Goal: Information Seeking & Learning: Learn about a topic

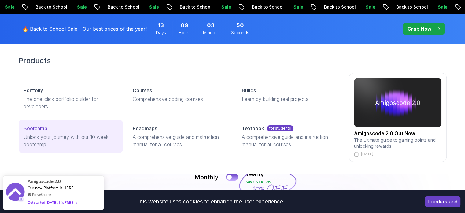
scroll to position [31, 0]
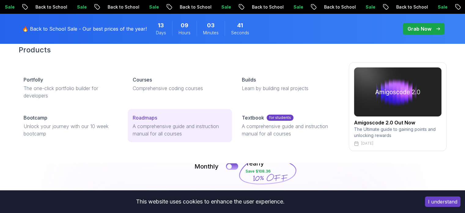
click at [146, 123] on p "A comprehensive guide and instruction manual for all courses" at bounding box center [180, 129] width 95 height 15
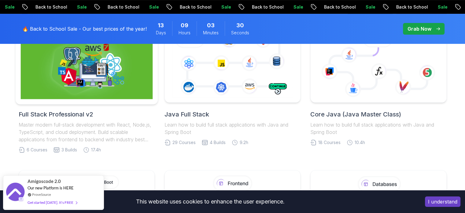
scroll to position [153, 0]
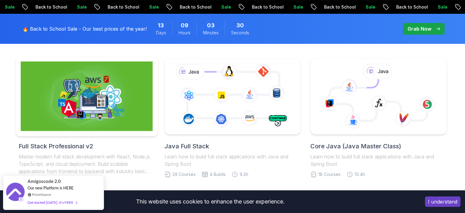
click at [91, 121] on img at bounding box center [86, 95] width 132 height 69
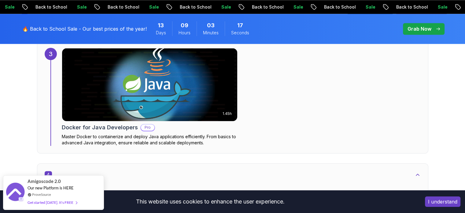
scroll to position [948, 0]
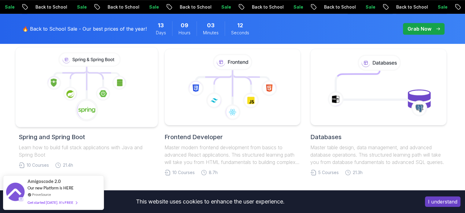
scroll to position [337, 0]
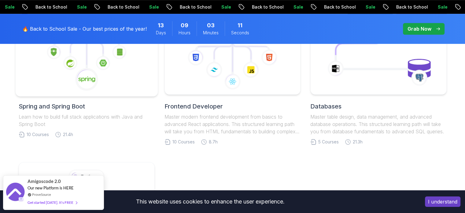
click at [93, 81] on image at bounding box center [86, 79] width 17 height 7
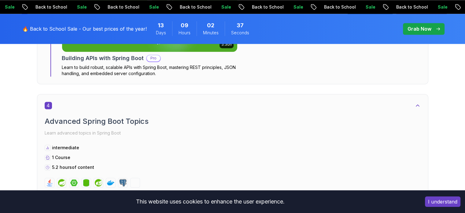
scroll to position [918, 0]
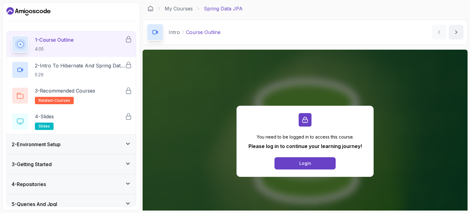
scroll to position [31, 0]
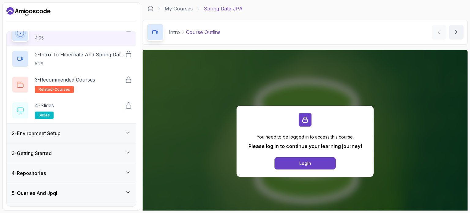
click at [93, 132] on div "2 - Environment Setup" at bounding box center [71, 132] width 119 height 7
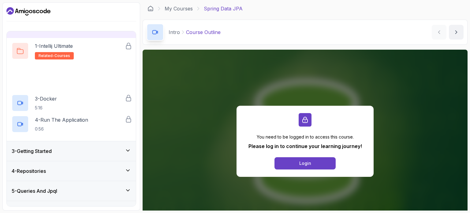
scroll to position [56, 0]
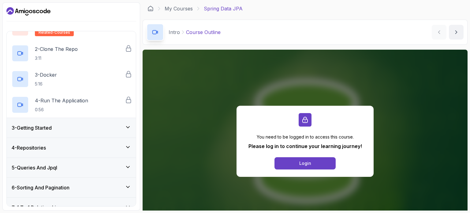
click at [86, 133] on div "3 - Getting Started" at bounding box center [71, 128] width 129 height 20
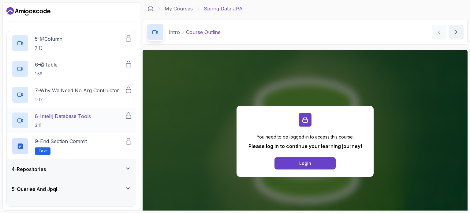
scroll to position [200, 0]
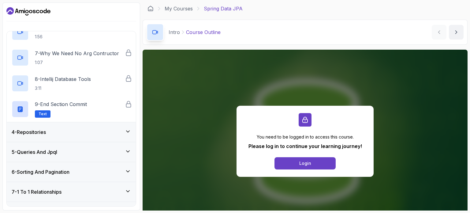
click at [80, 134] on div "4 - Repositories" at bounding box center [71, 131] width 119 height 7
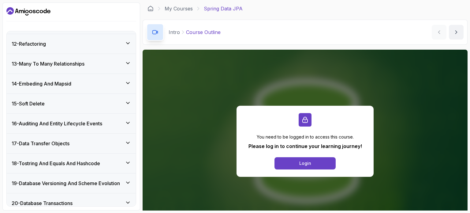
scroll to position [370, 0]
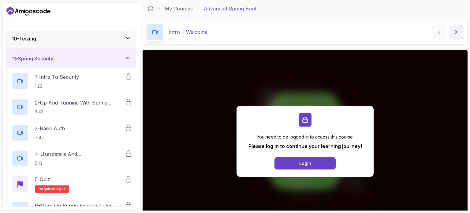
scroll to position [174, 0]
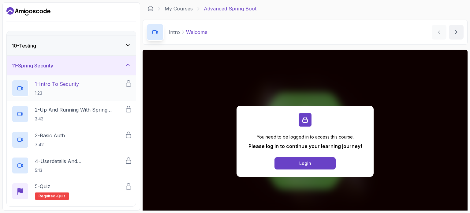
click at [57, 88] on h2 "1 - Intro To Security 1:23" at bounding box center [57, 88] width 44 height 16
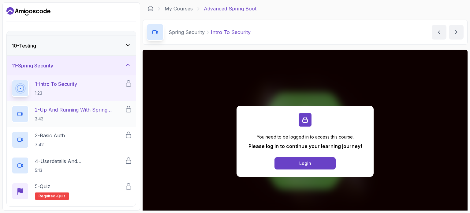
click at [55, 116] on p "3:43" at bounding box center [80, 119] width 90 height 6
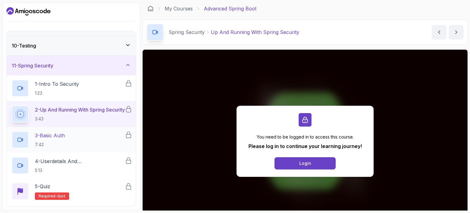
click at [58, 136] on p "3 - Basic Auth" at bounding box center [50, 135] width 30 height 7
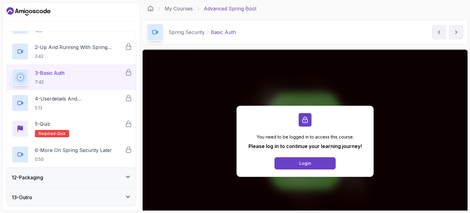
scroll to position [53, 0]
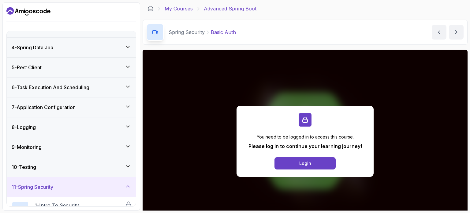
click at [179, 9] on link "My Courses" at bounding box center [179, 8] width 28 height 7
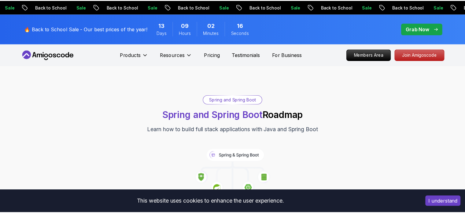
scroll to position [38, 0]
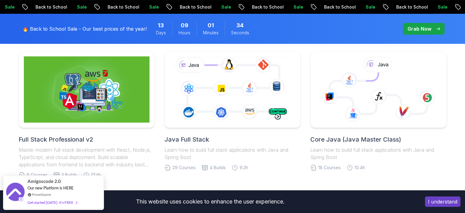
scroll to position [153, 0]
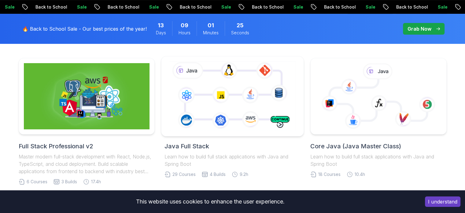
click at [231, 119] on icon at bounding box center [232, 96] width 129 height 72
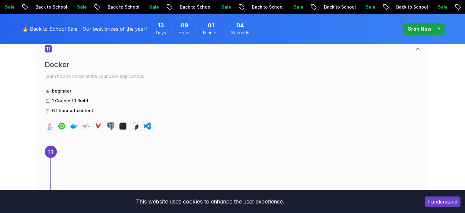
scroll to position [2968, 0]
